Goal: Find specific page/section: Find specific page/section

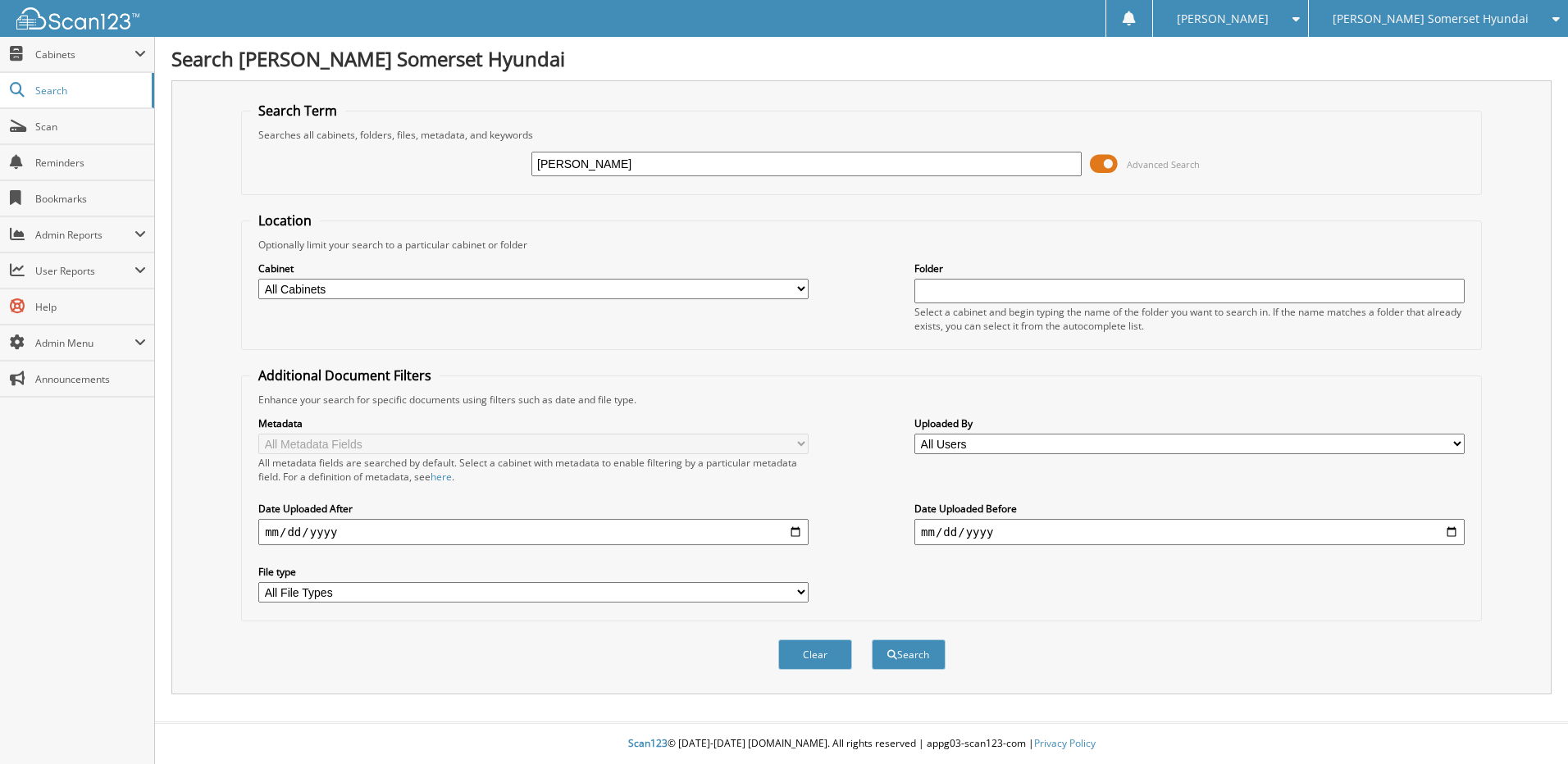
type input "[PERSON_NAME]"
click at [872, 639] on button "Search" at bounding box center [908, 654] width 74 height 31
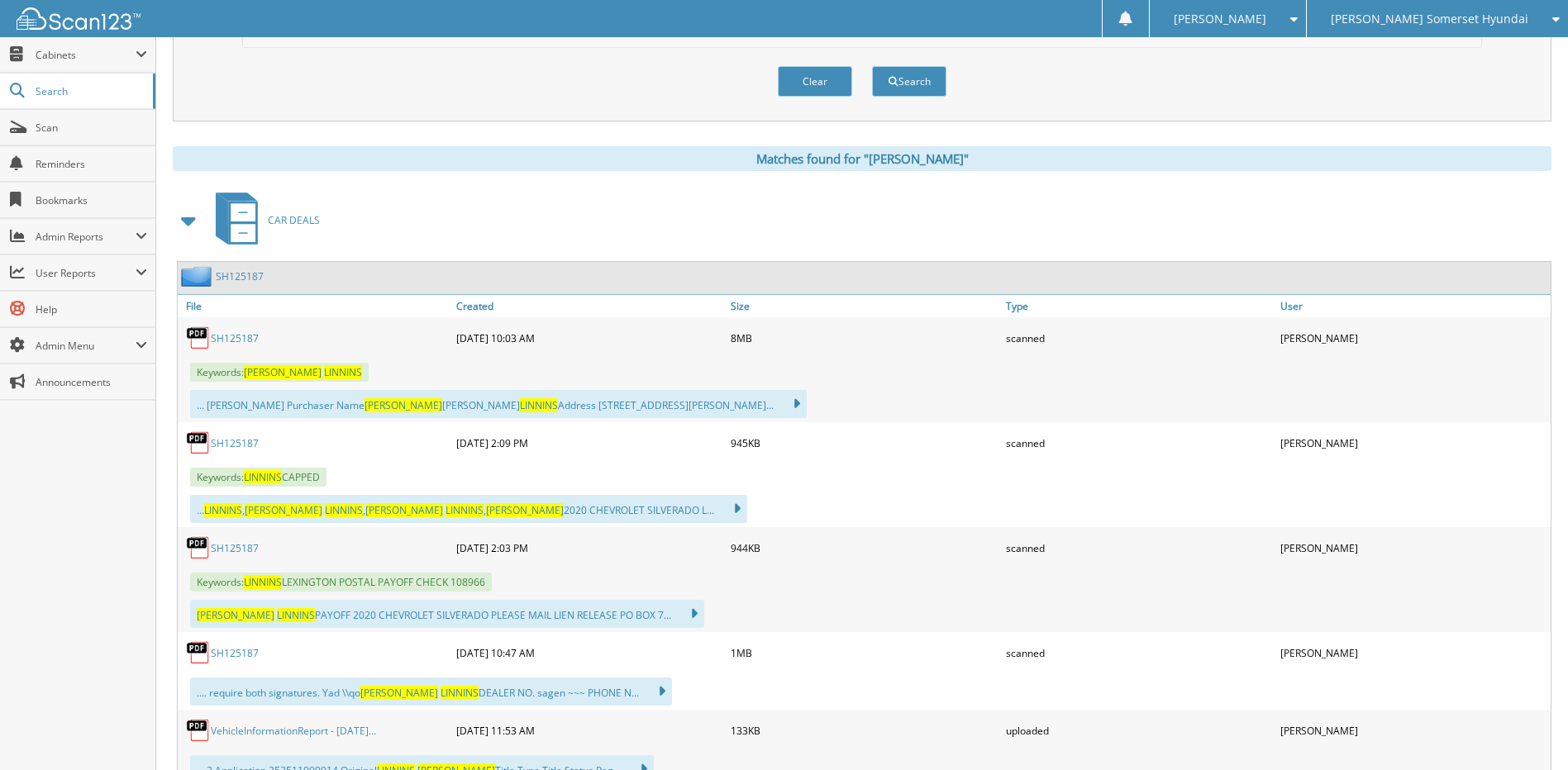
scroll to position [744, 0]
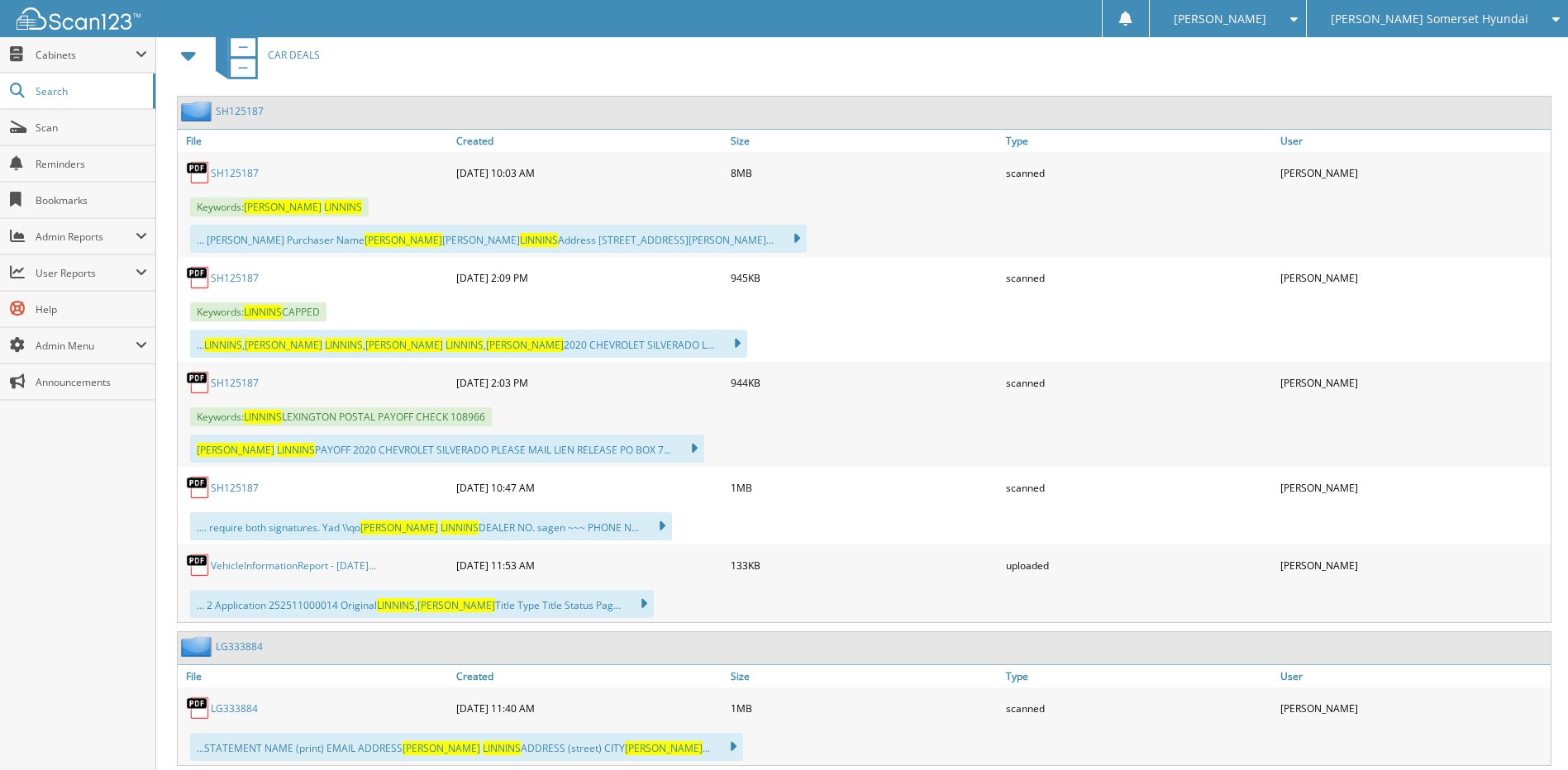
click at [232, 163] on div "SH125187" at bounding box center [314, 173] width 275 height 33
click at [240, 176] on link "SH125187" at bounding box center [234, 173] width 48 height 14
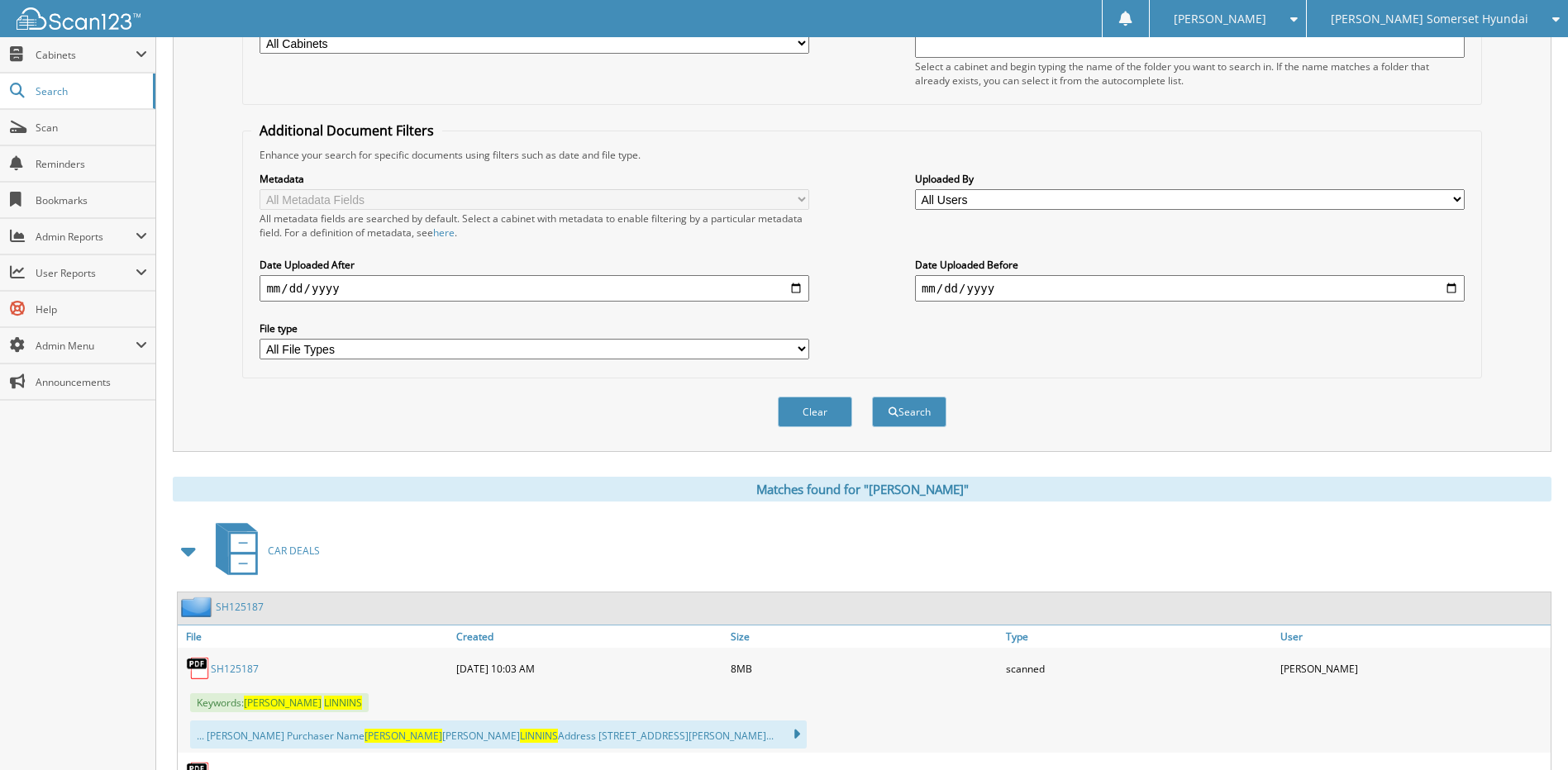
scroll to position [0, 0]
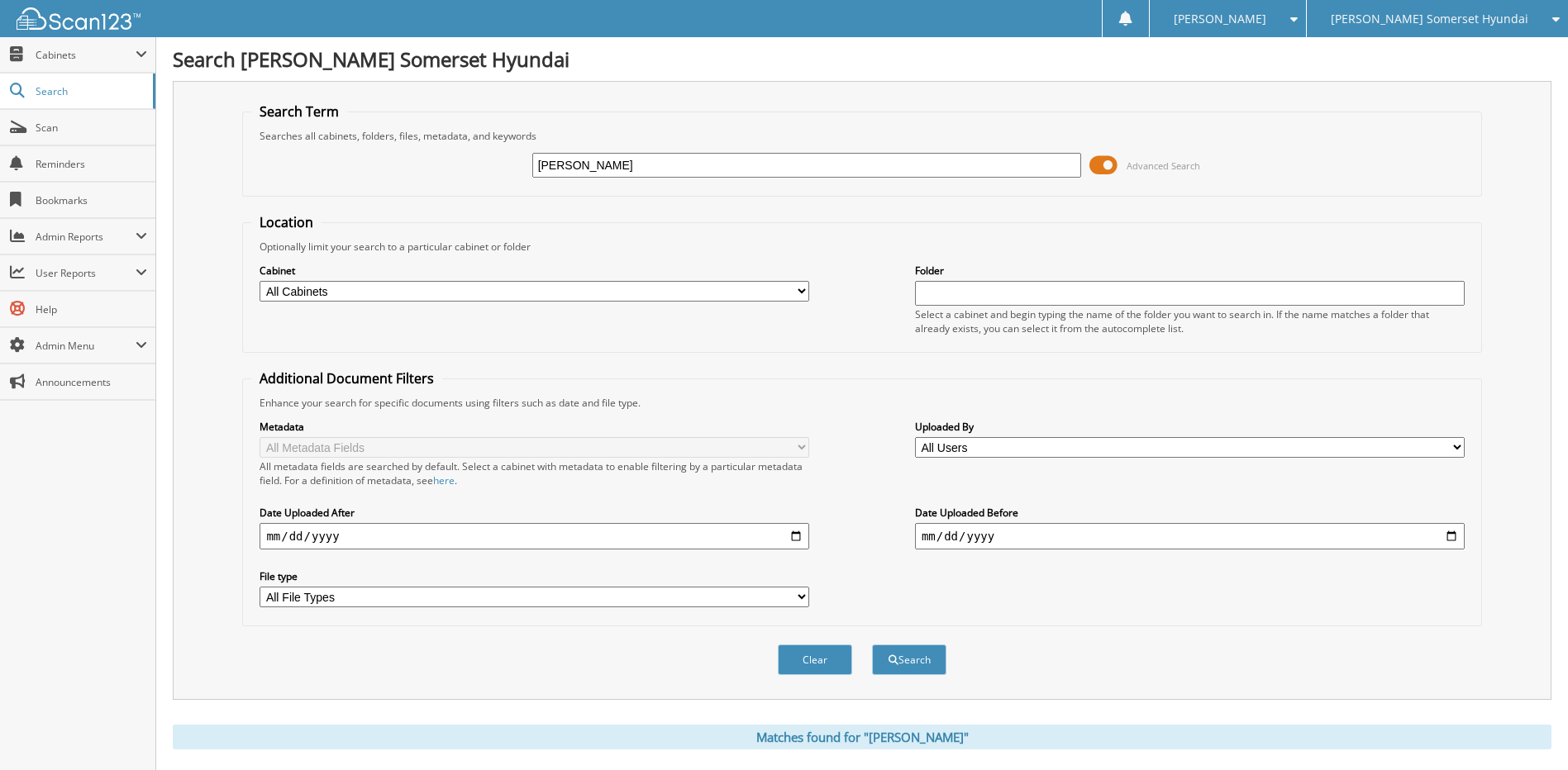
paste input "SU856909"
type input "SU856909"
click at [872, 644] on button "Search" at bounding box center [909, 659] width 74 height 31
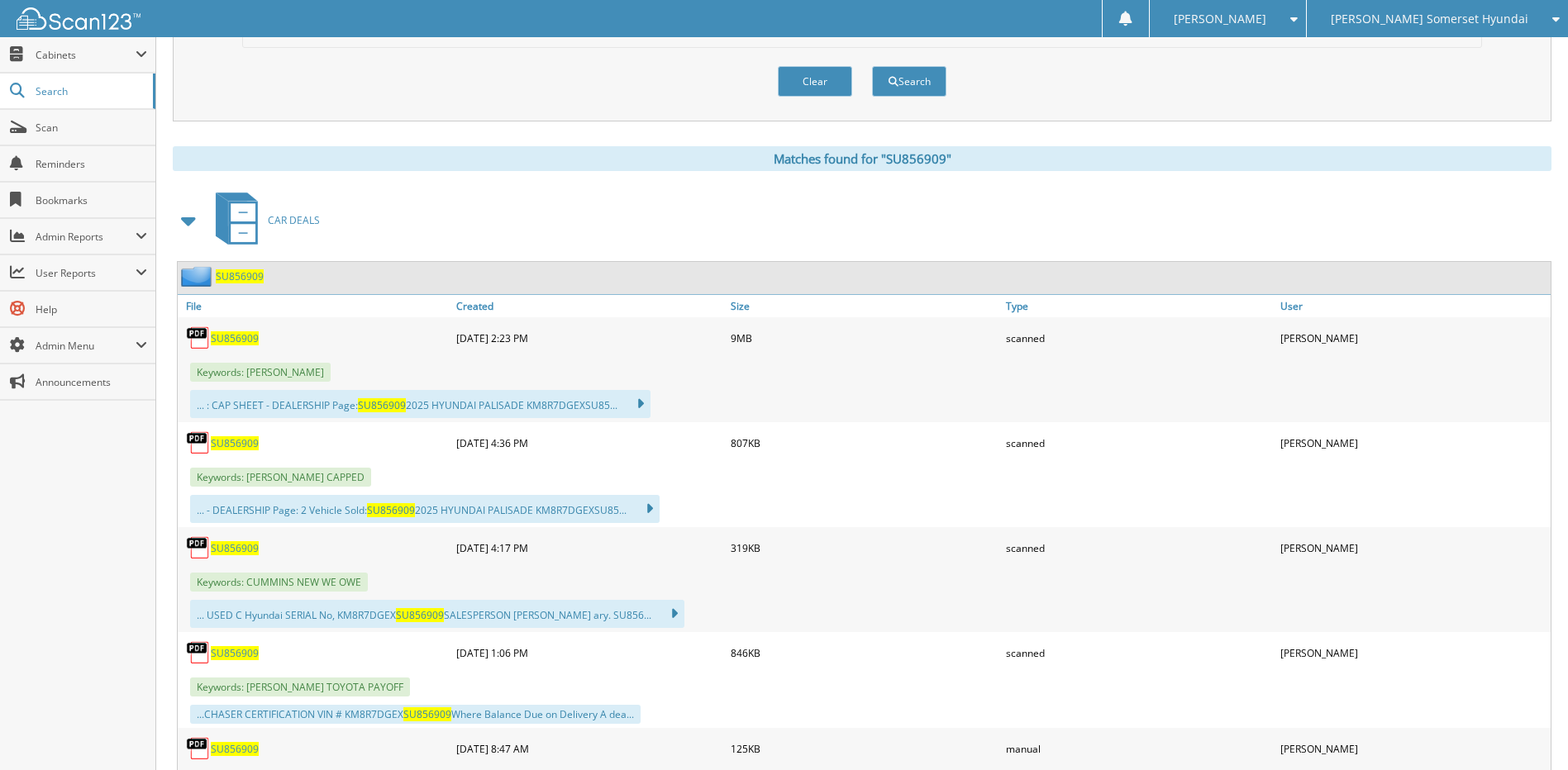
click at [221, 340] on span "SU856909" at bounding box center [234, 338] width 48 height 14
click at [241, 339] on span "SU856909" at bounding box center [234, 338] width 48 height 14
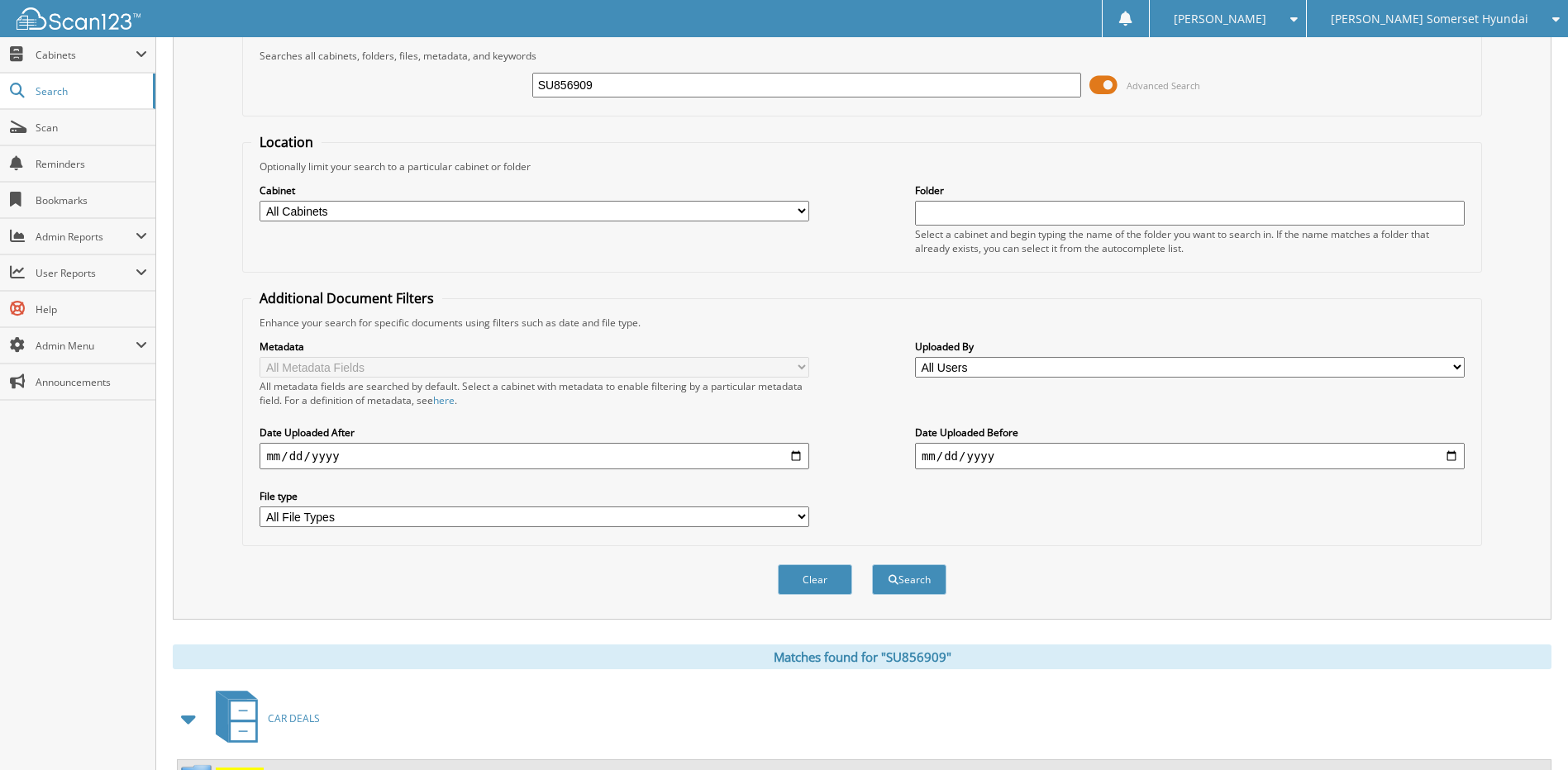
scroll to position [0, 0]
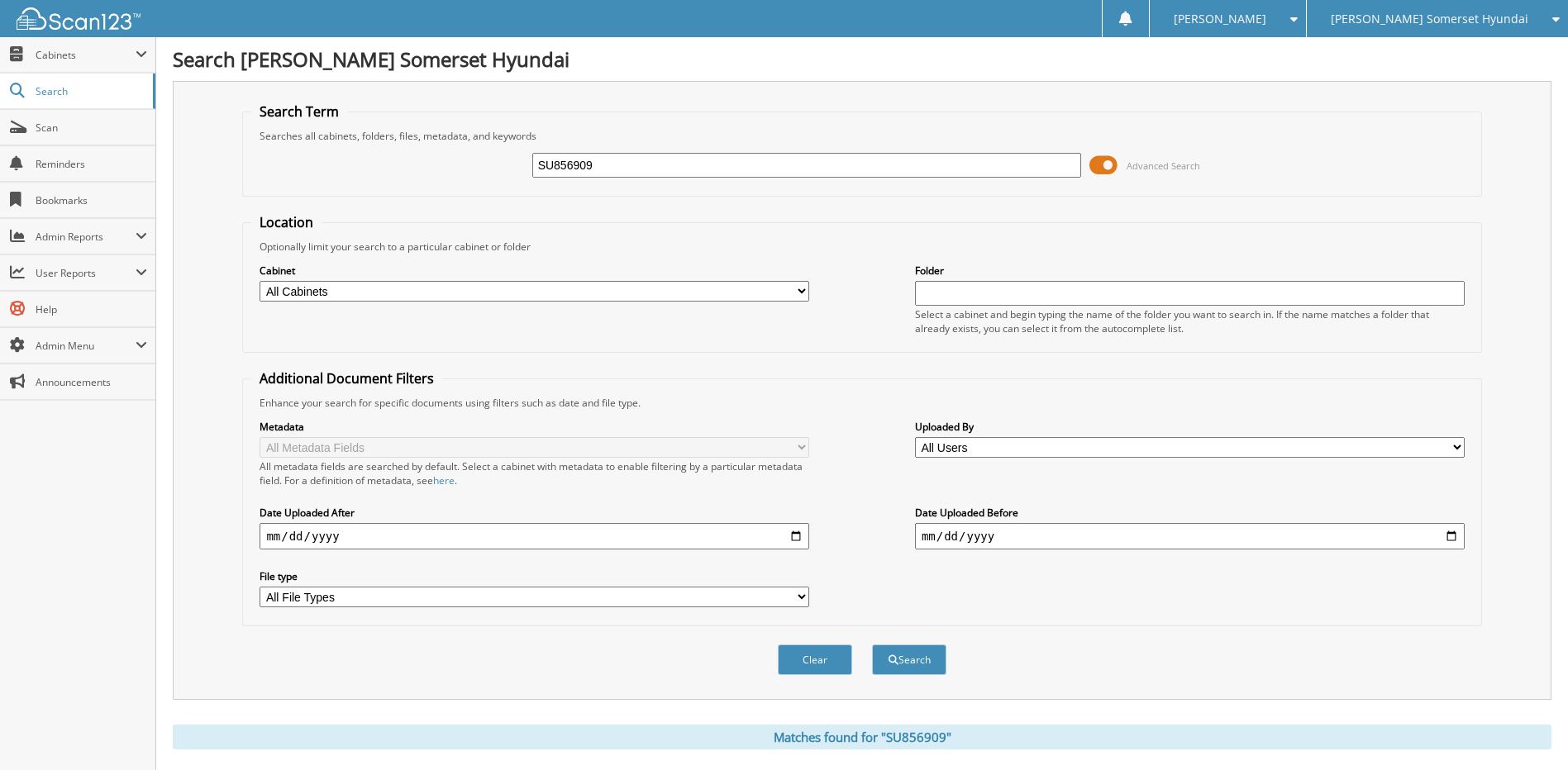
drag, startPoint x: 710, startPoint y: 170, endPoint x: 241, endPoint y: 164, distance: 469.0
click at [253, 164] on div "SU856909 Advanced Search" at bounding box center [862, 165] width 1221 height 45
type input "SU938508"
click at [872, 644] on button "Search" at bounding box center [909, 659] width 74 height 31
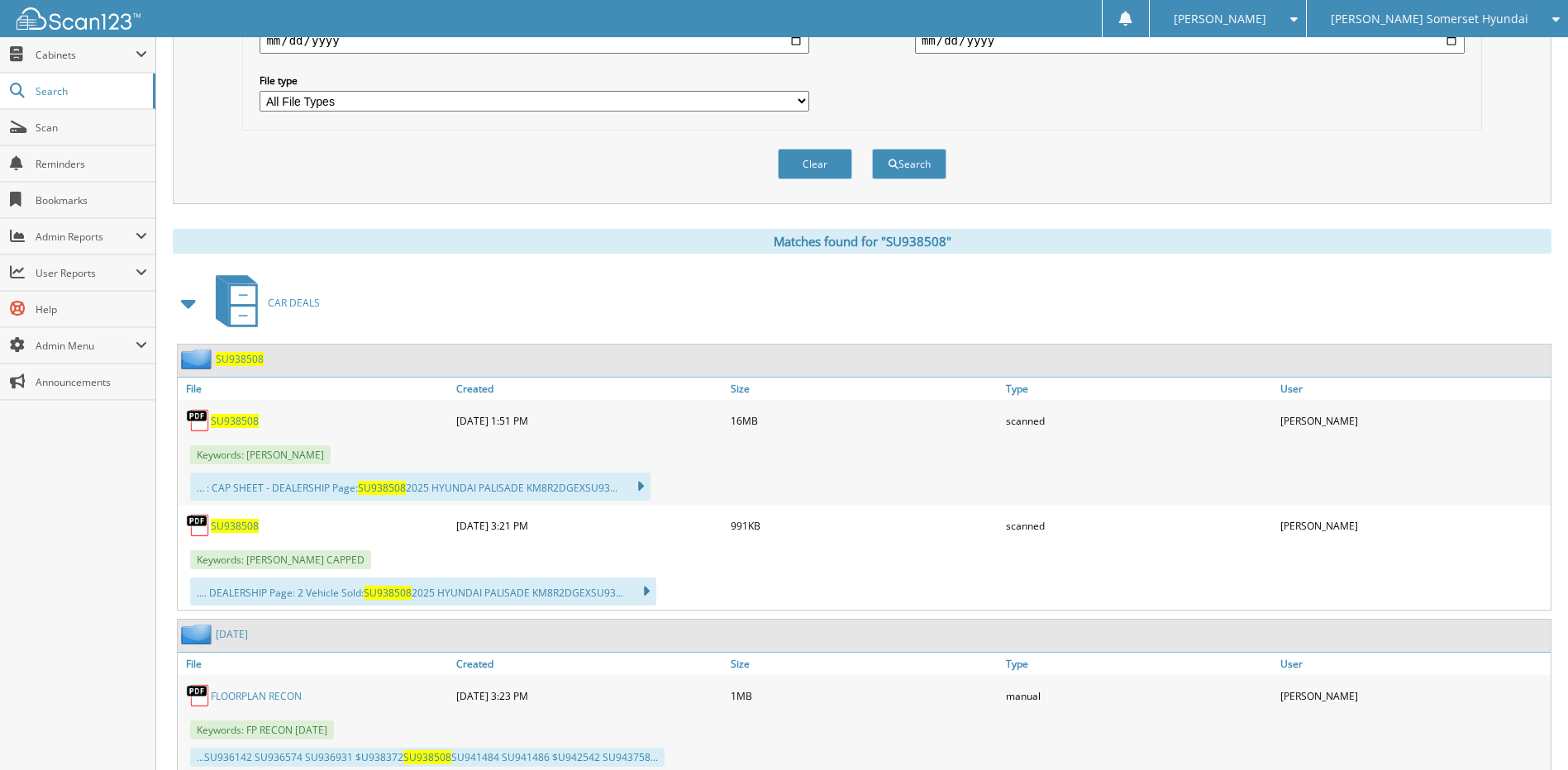
click at [225, 418] on span "SU938508" at bounding box center [234, 421] width 48 height 14
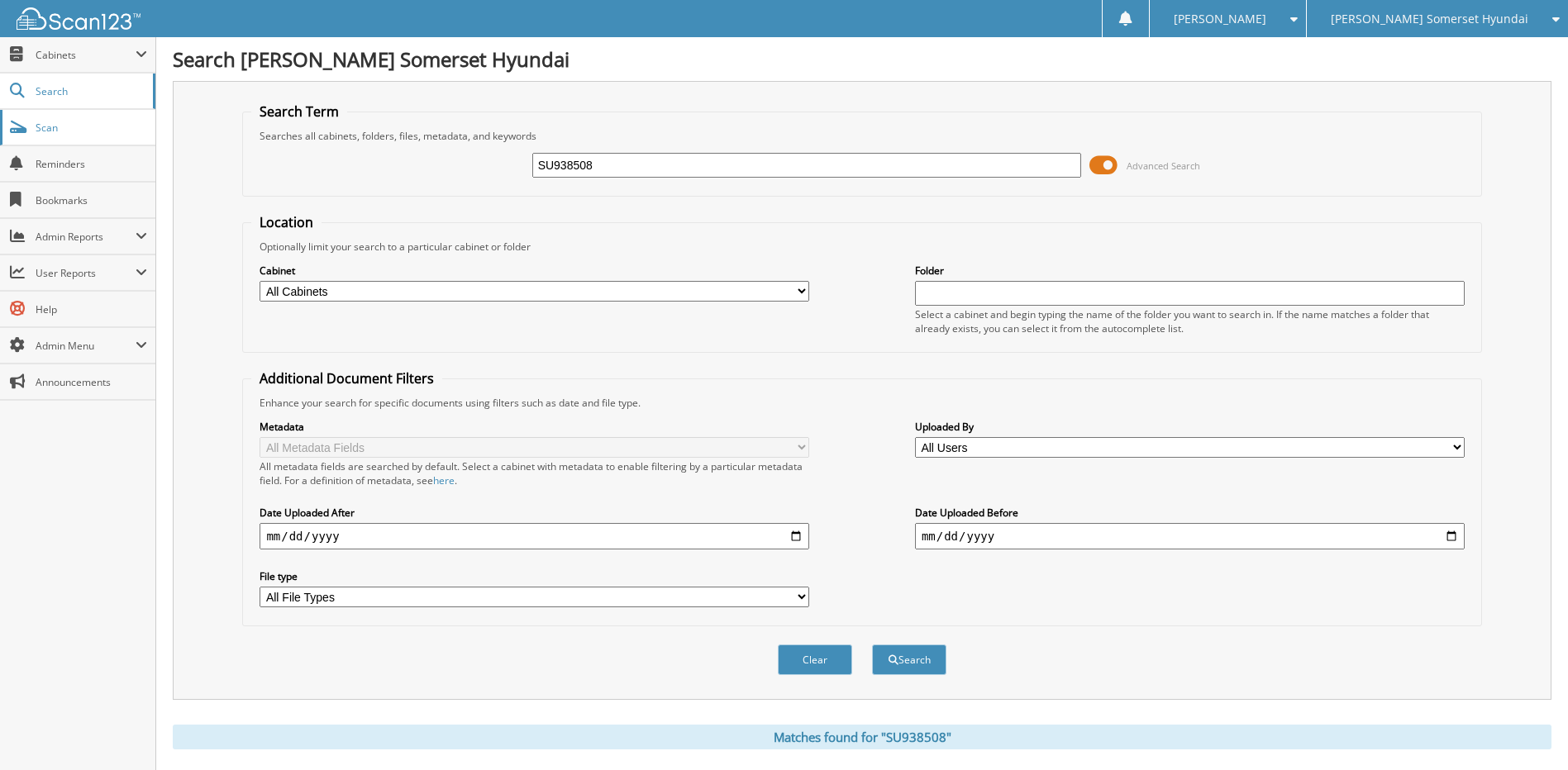
drag, startPoint x: 91, startPoint y: 117, endPoint x: 67, endPoint y: 113, distance: 24.3
type input "TU026872"
click at [872, 644] on button "Search" at bounding box center [909, 659] width 74 height 31
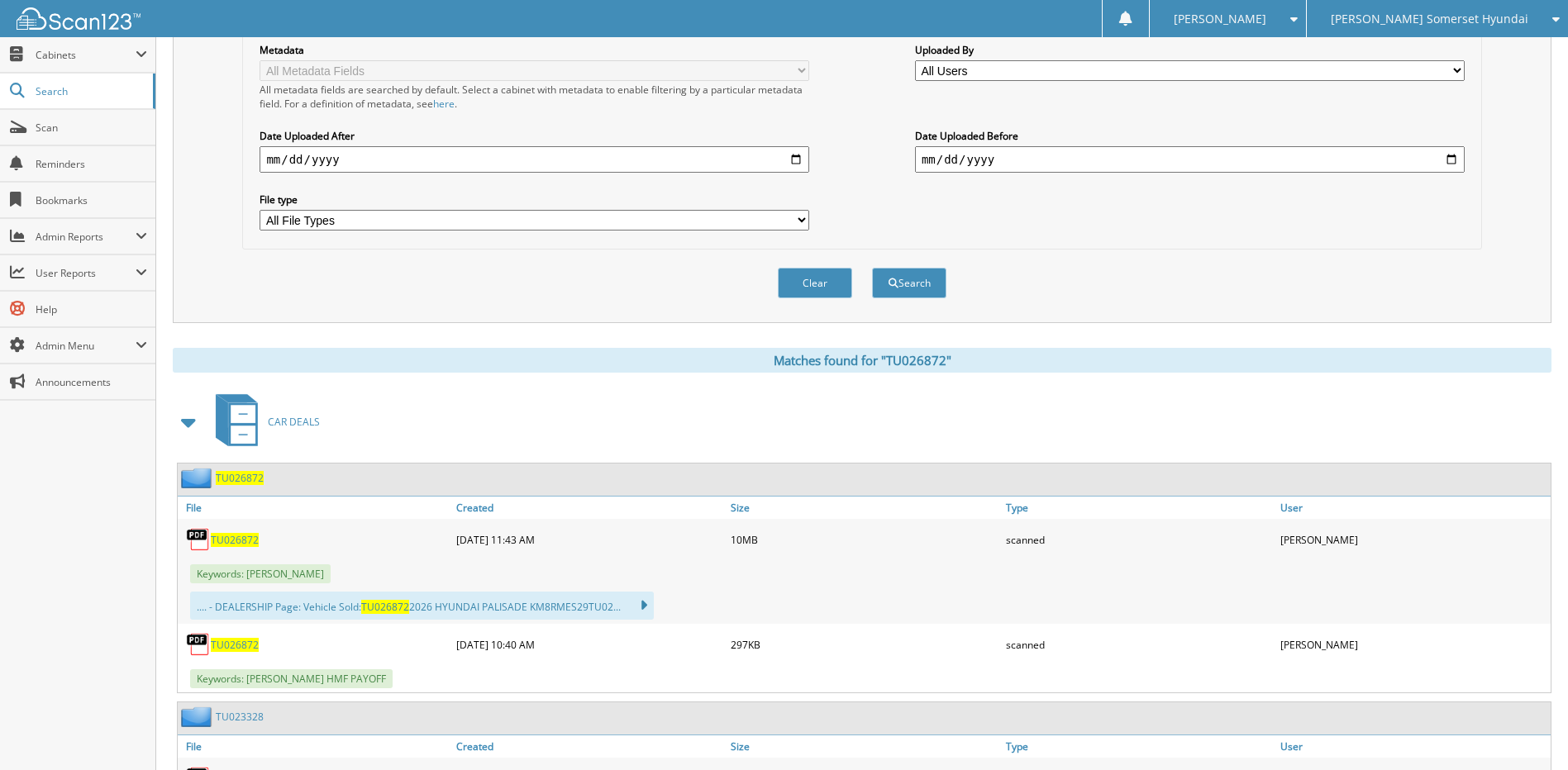
scroll to position [414, 0]
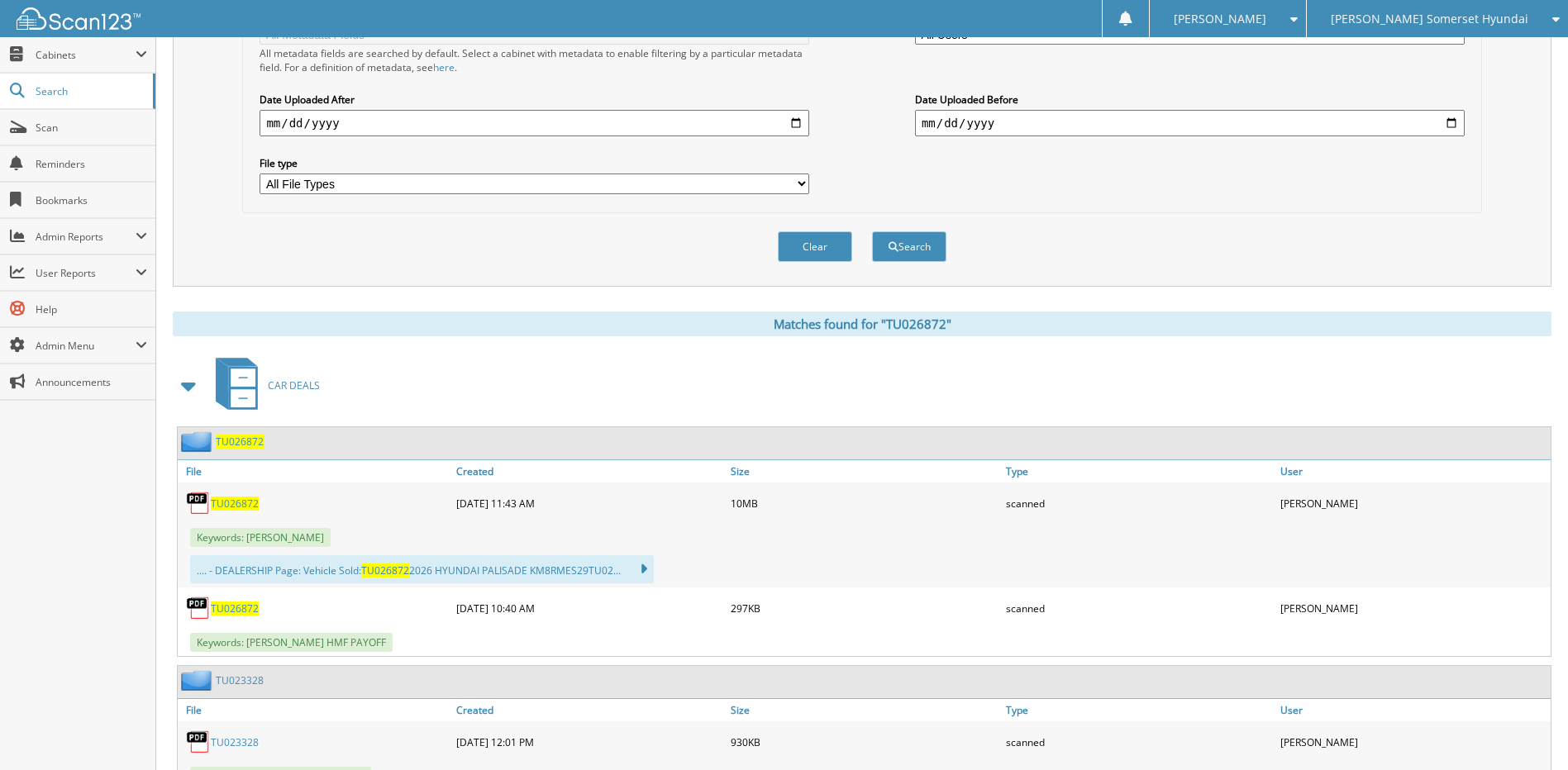
click at [245, 504] on span "TU026872" at bounding box center [234, 504] width 48 height 14
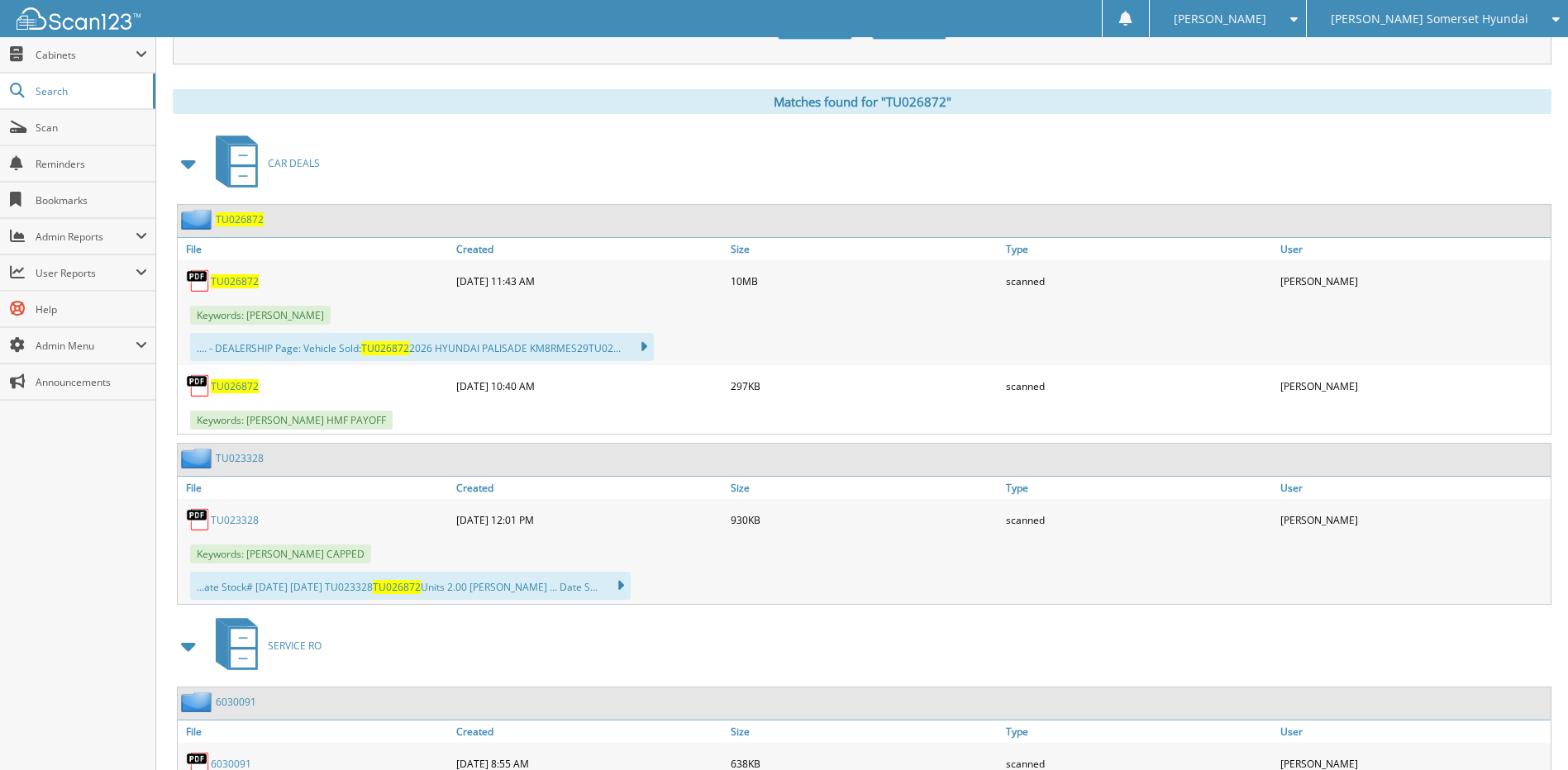
scroll to position [661, 0]
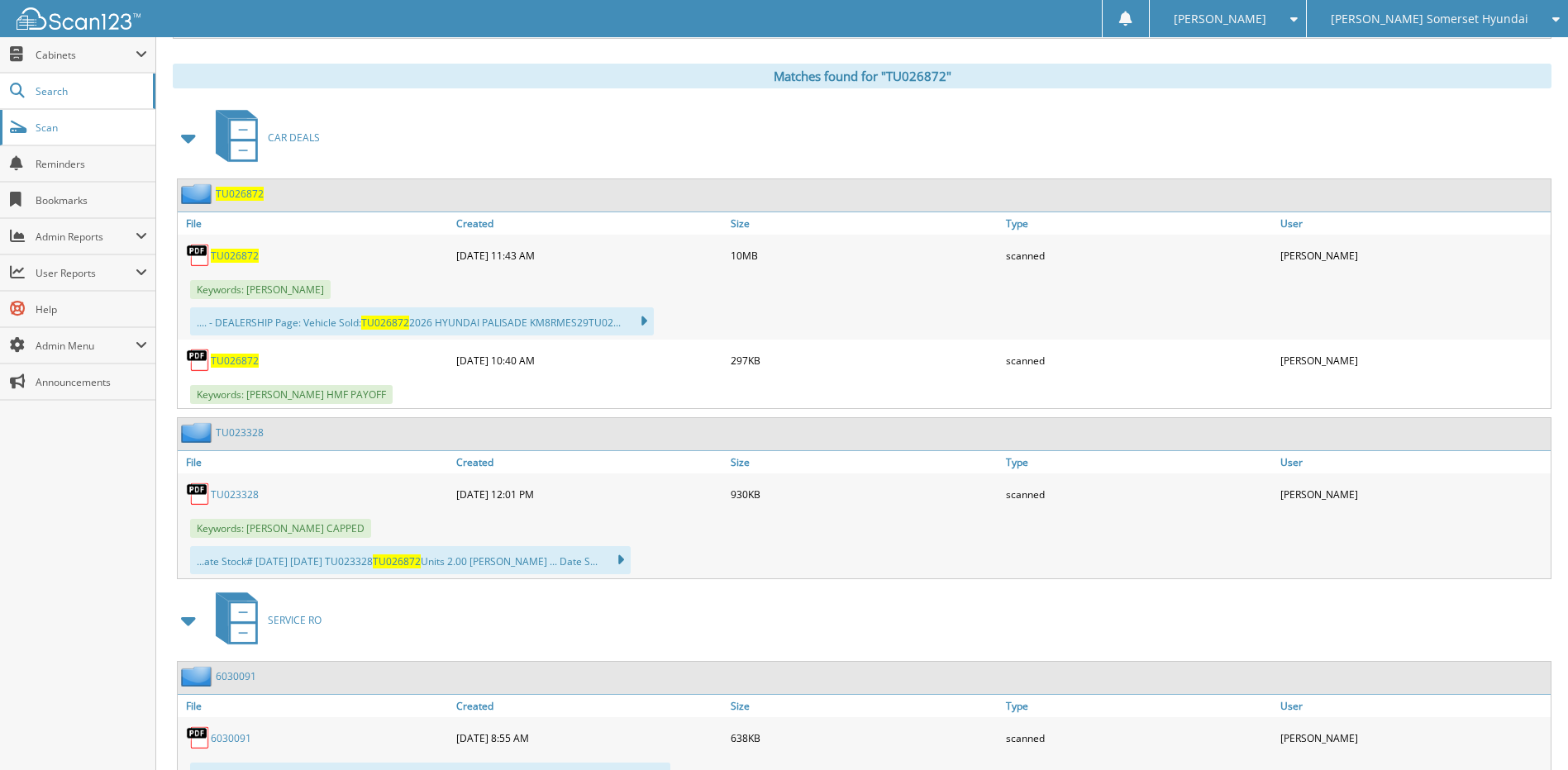
click at [53, 121] on span "Scan" at bounding box center [91, 128] width 112 height 14
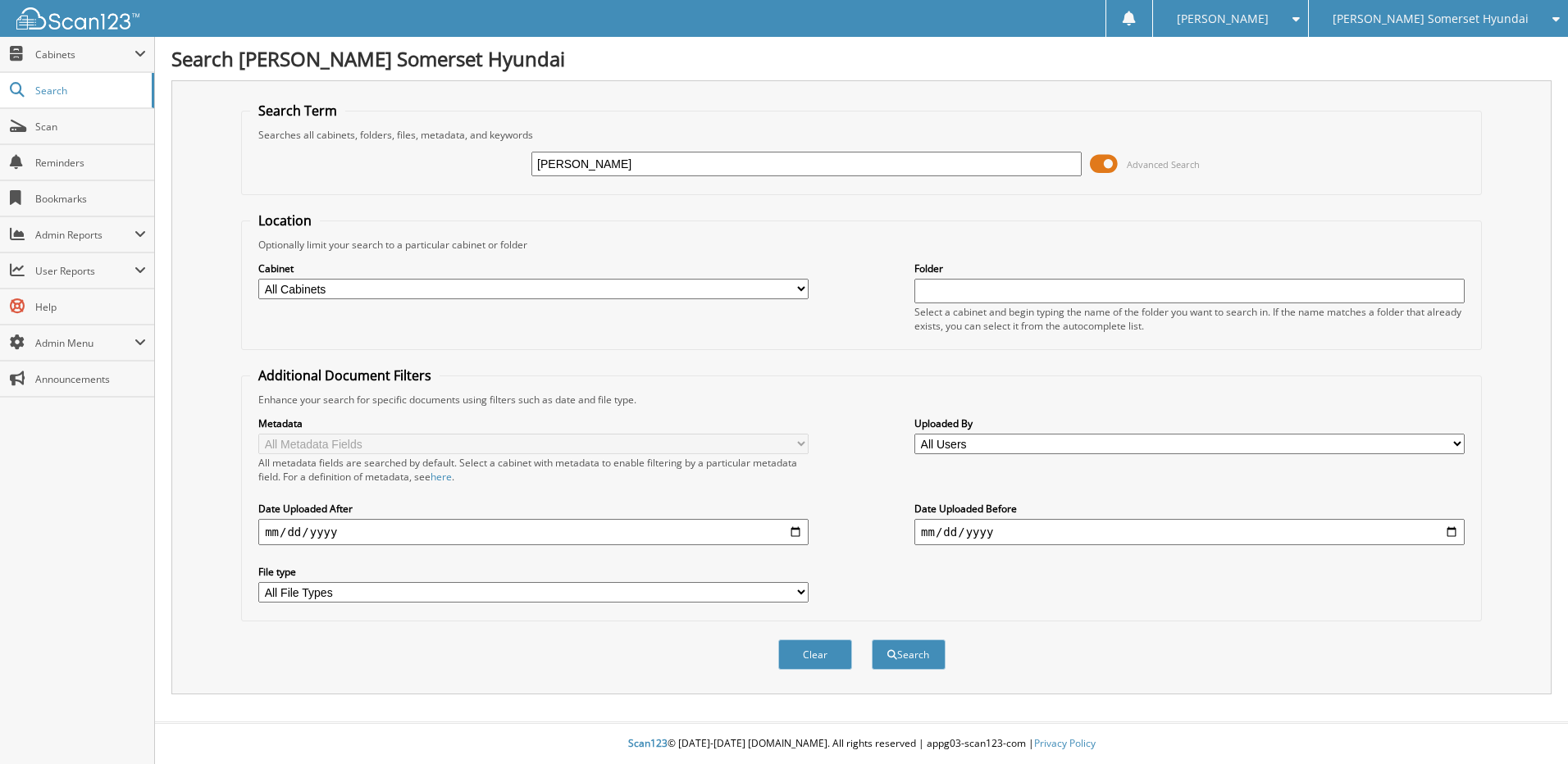
type input "[PERSON_NAME]"
click at [872, 639] on button "Search" at bounding box center [908, 654] width 74 height 31
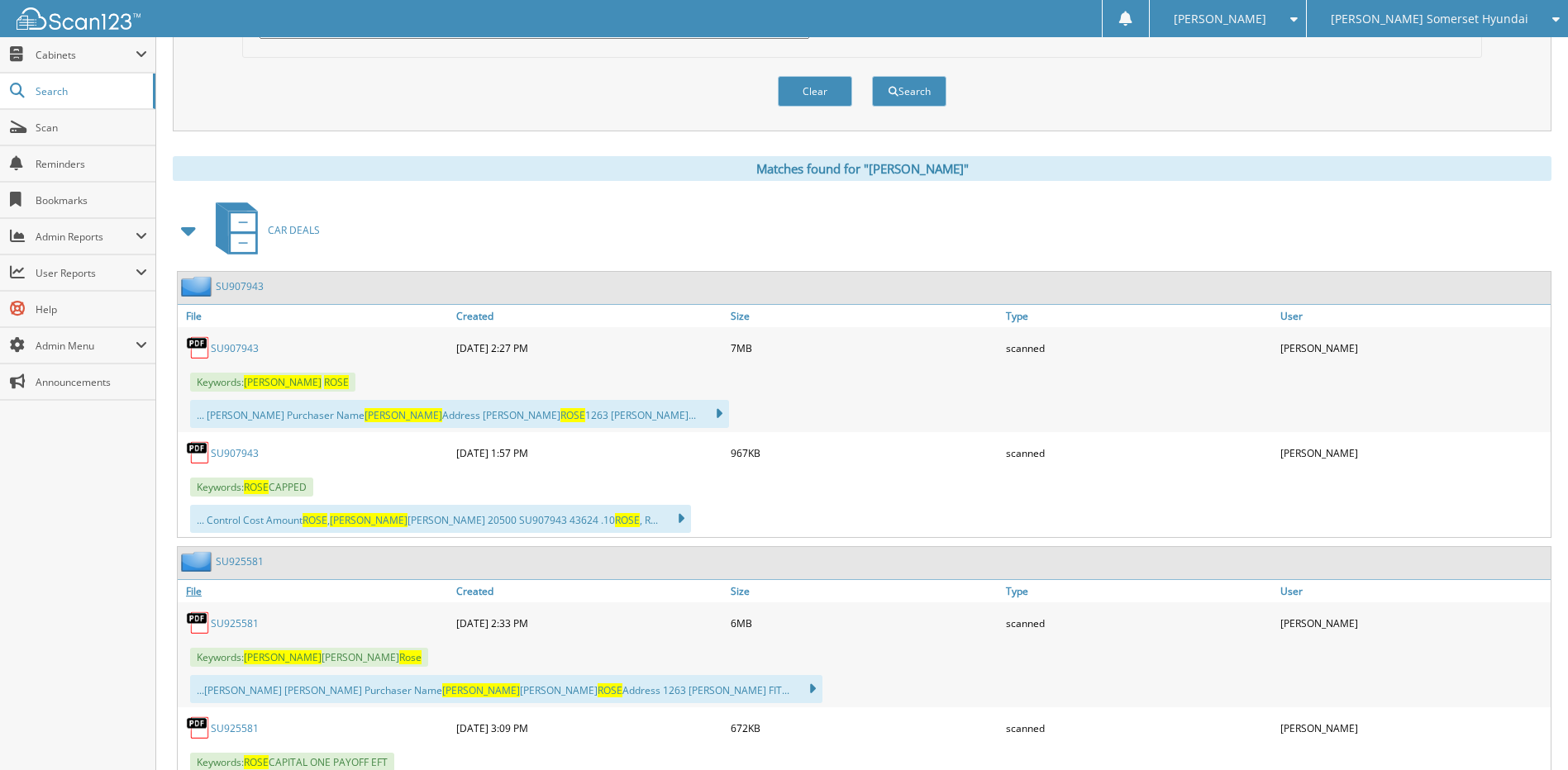
scroll to position [579, 0]
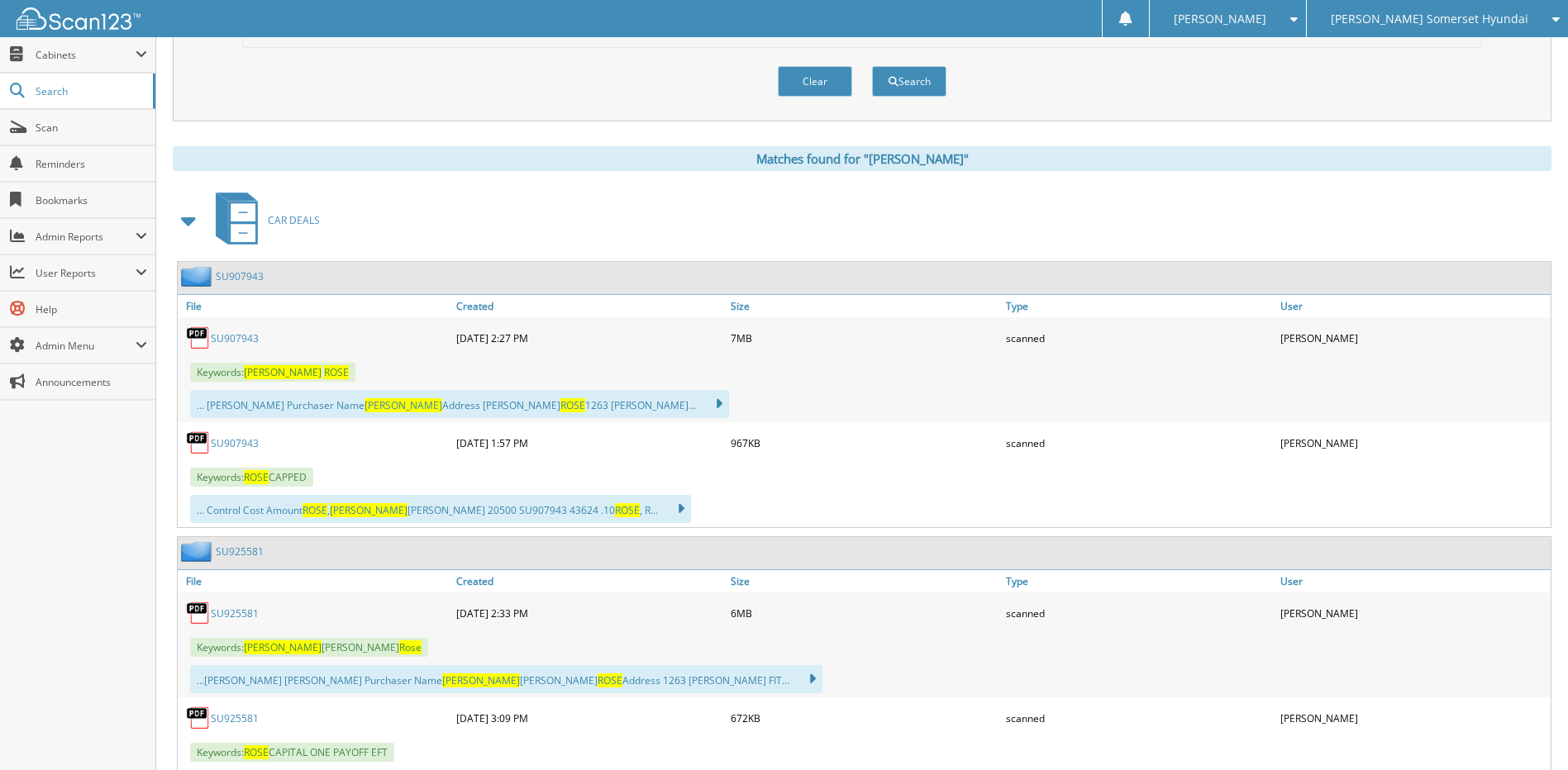
click at [231, 614] on link "SU925581" at bounding box center [234, 613] width 48 height 14
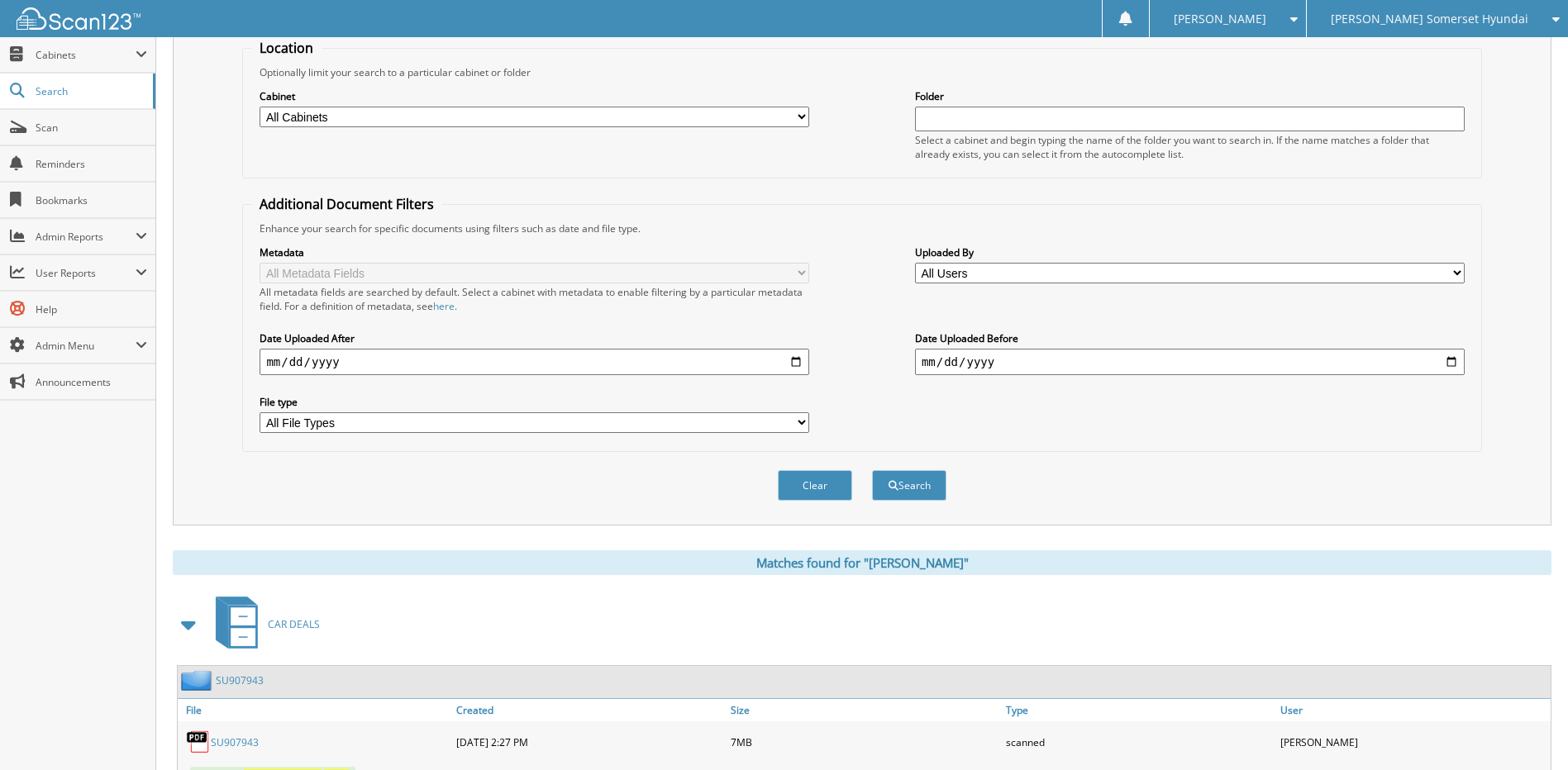
scroll to position [0, 0]
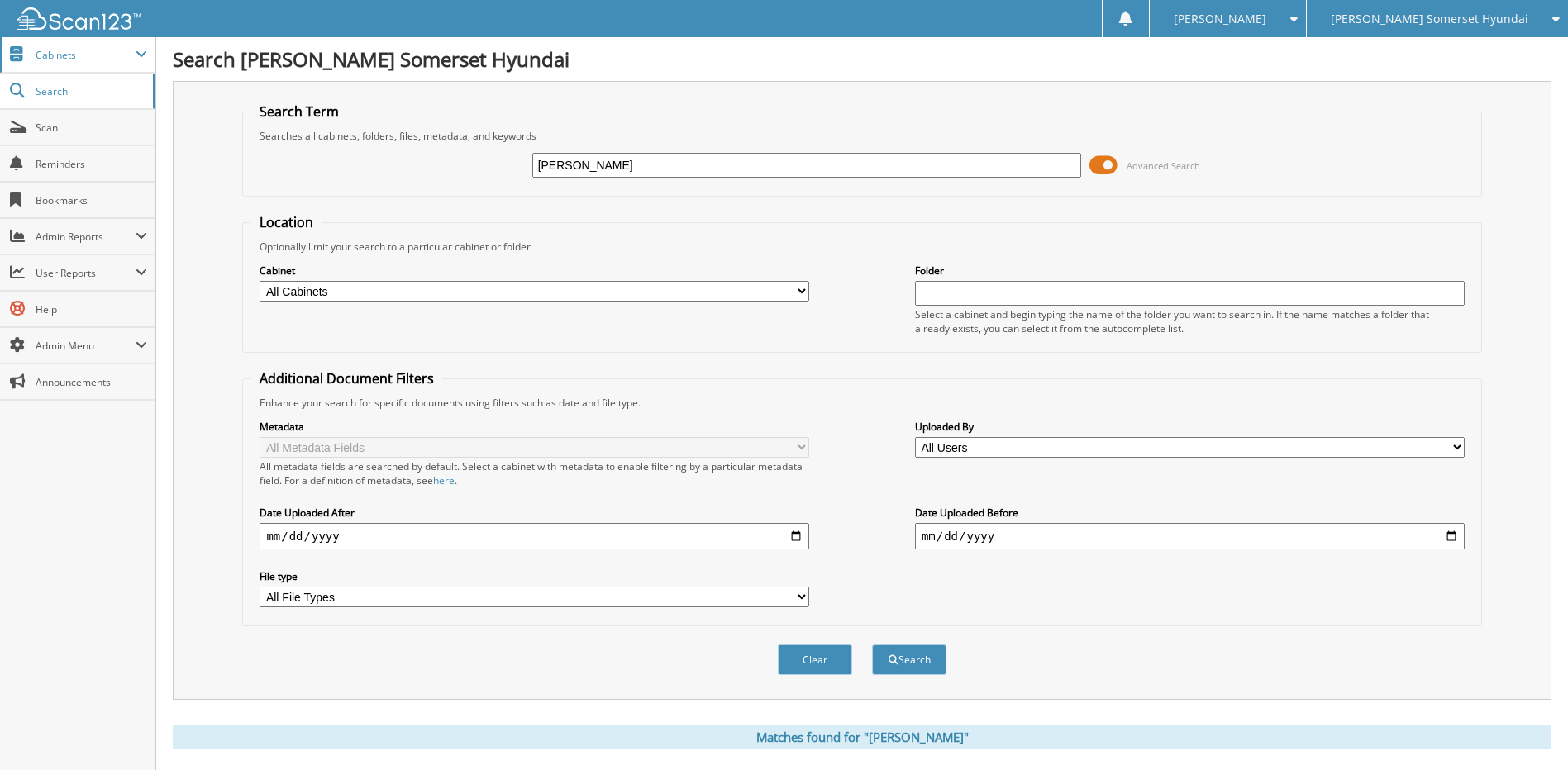
click at [93, 49] on span "Cabinets" at bounding box center [85, 54] width 100 height 14
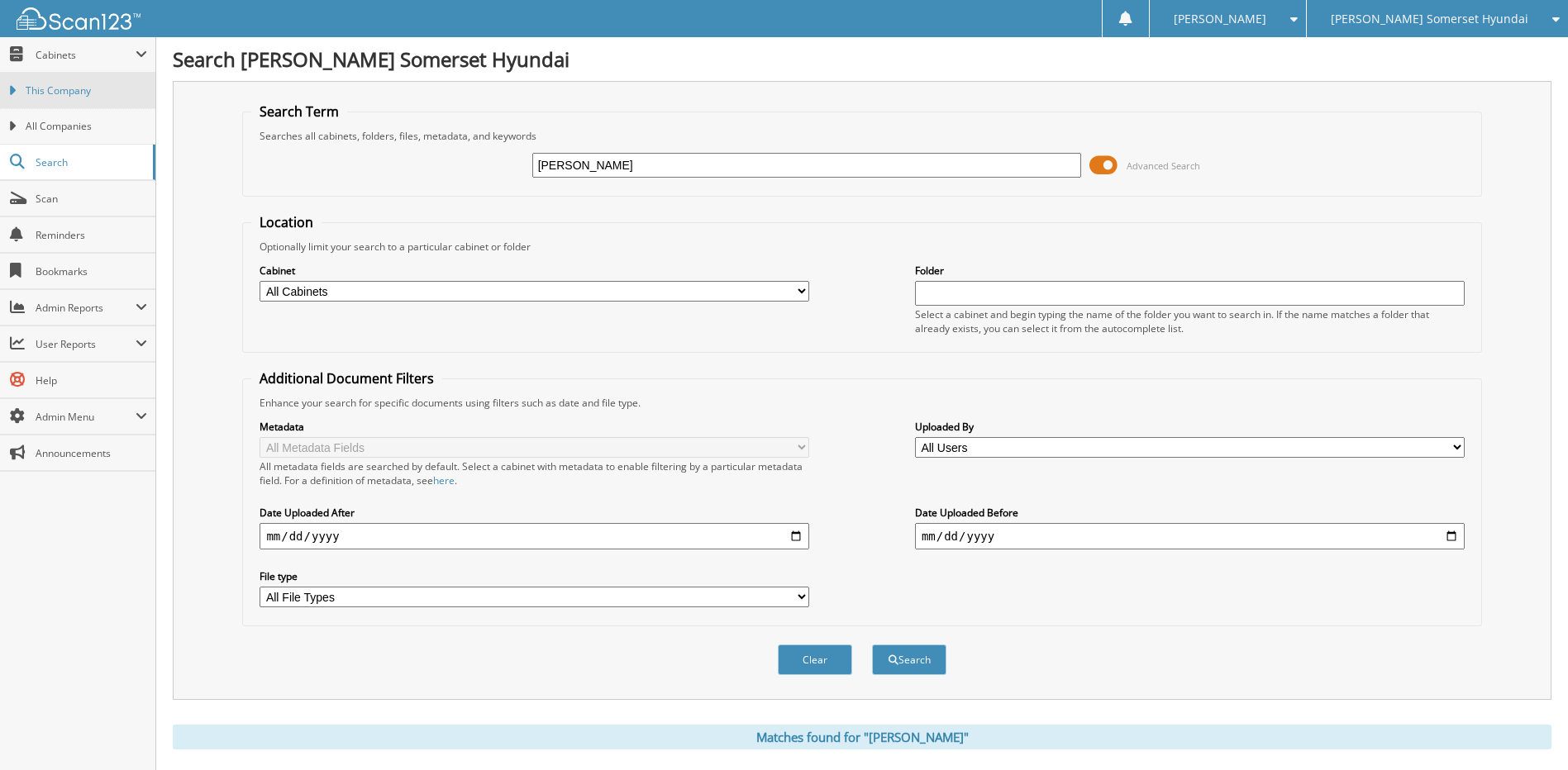
click at [75, 89] on span "This Company" at bounding box center [86, 91] width 122 height 15
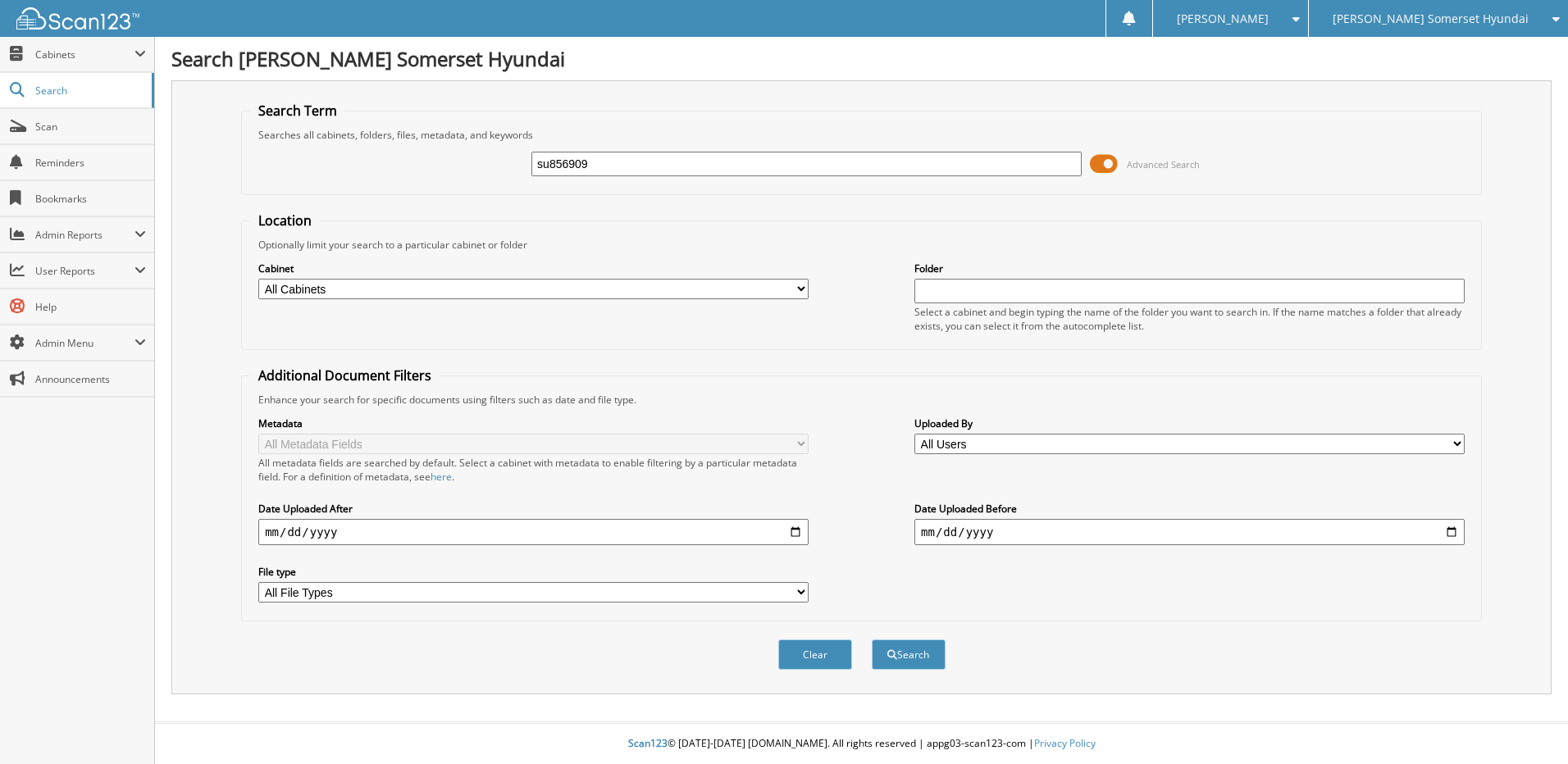
type input "su856909"
click at [872, 639] on button "Search" at bounding box center [908, 654] width 74 height 31
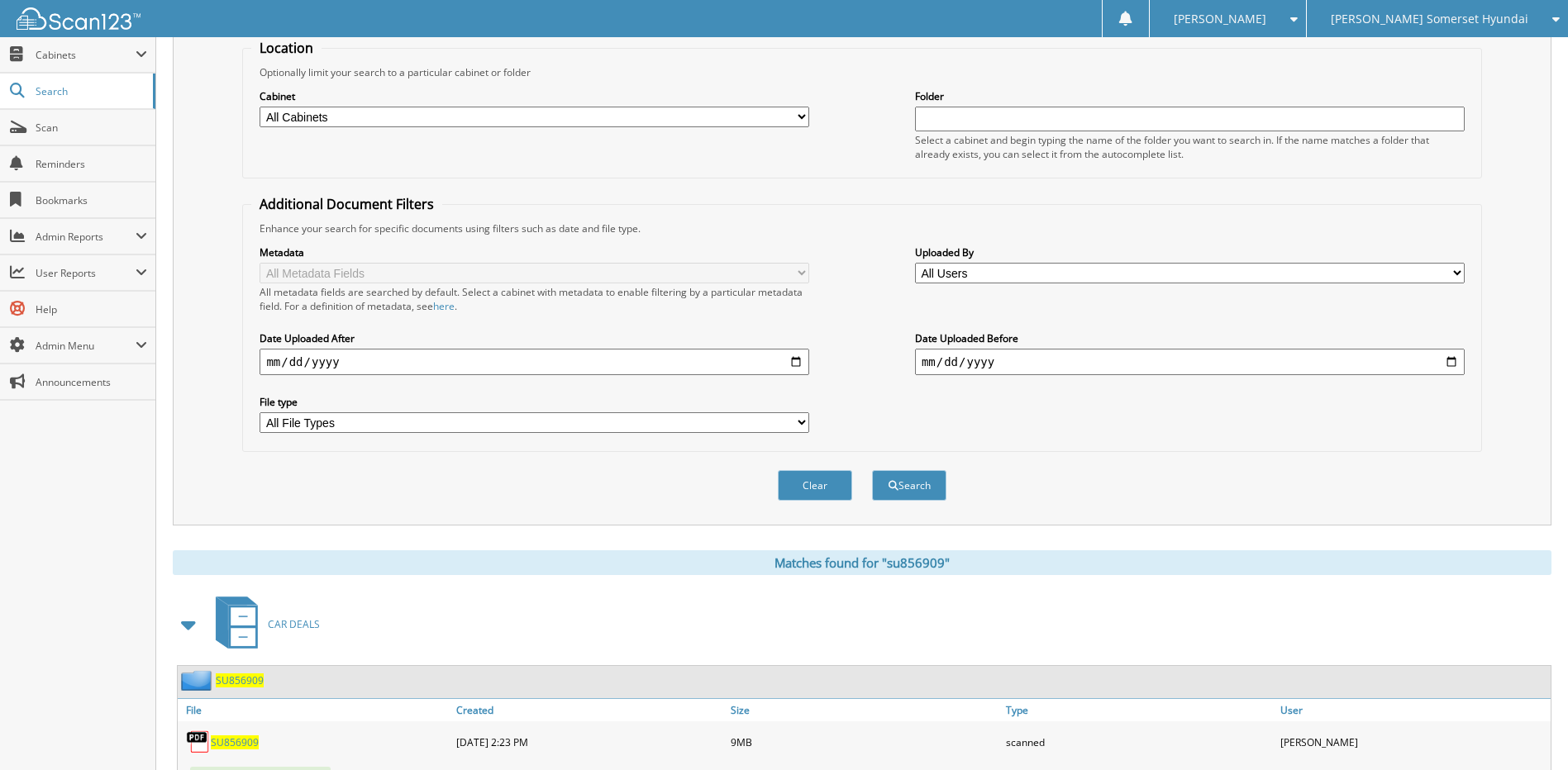
scroll to position [661, 0]
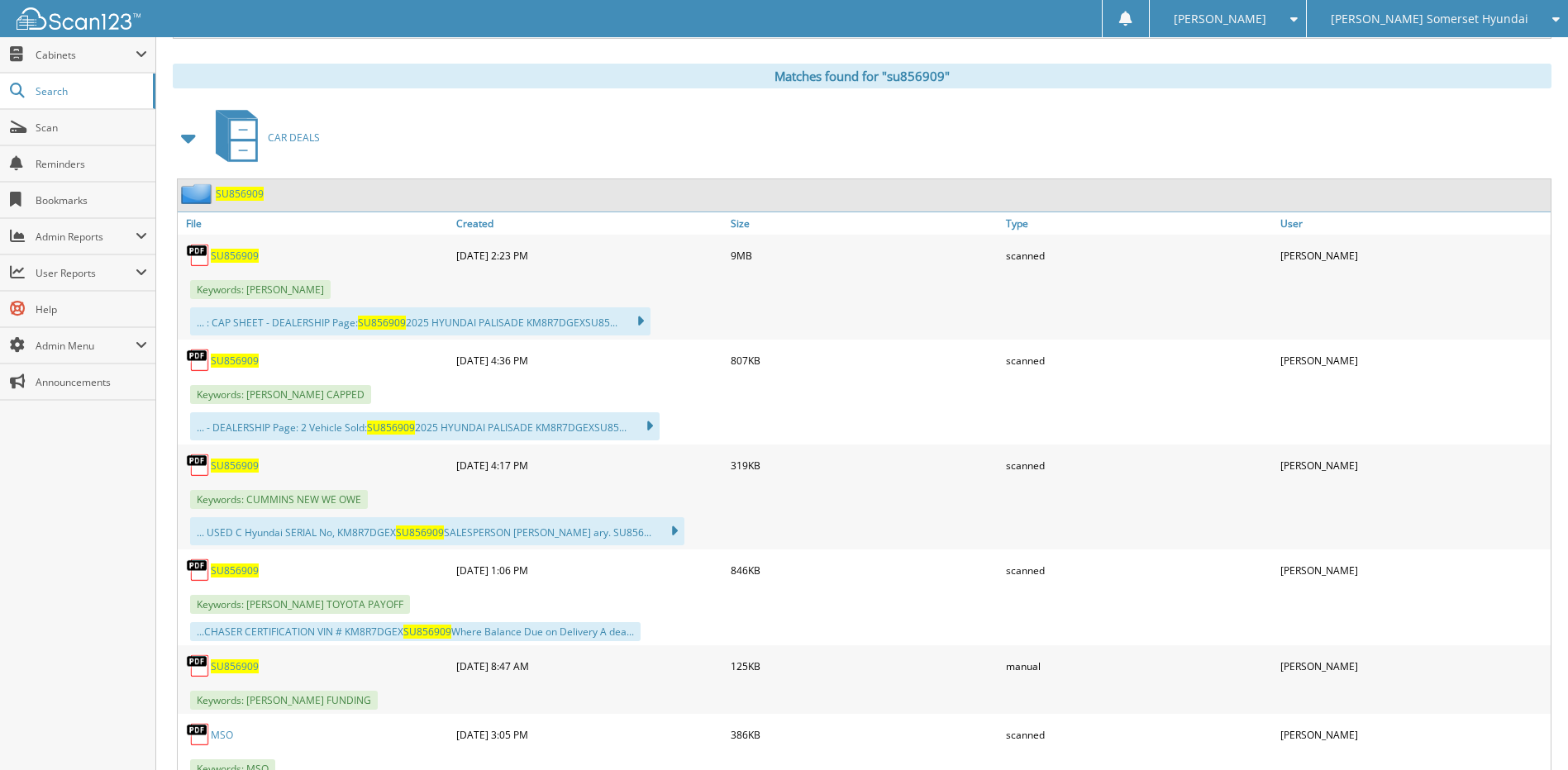
click at [249, 250] on span "SU856909" at bounding box center [234, 255] width 48 height 14
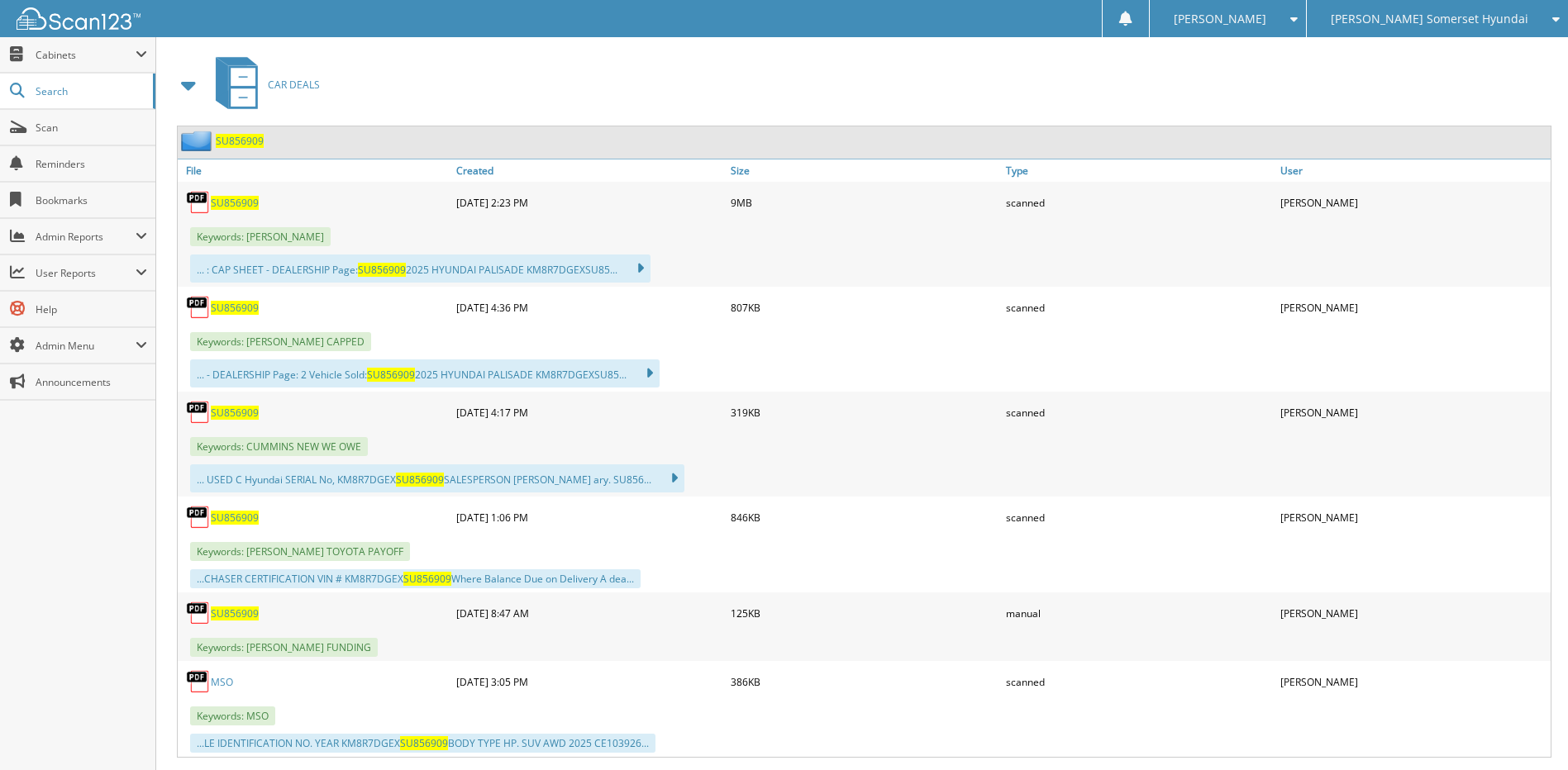
scroll to position [744, 0]
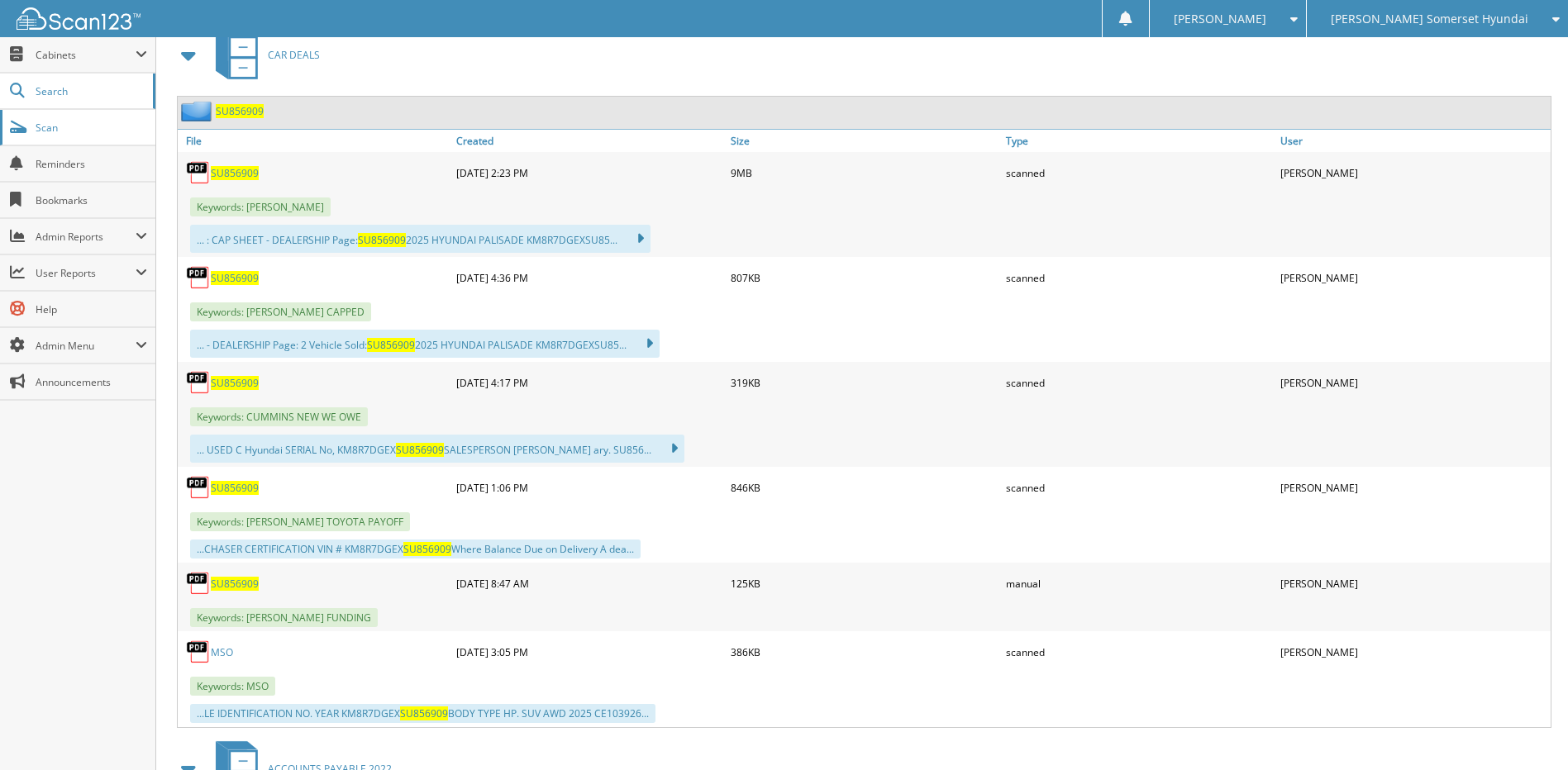
click at [103, 133] on link "Scan" at bounding box center [78, 128] width 156 height 36
